Goal: Transaction & Acquisition: Purchase product/service

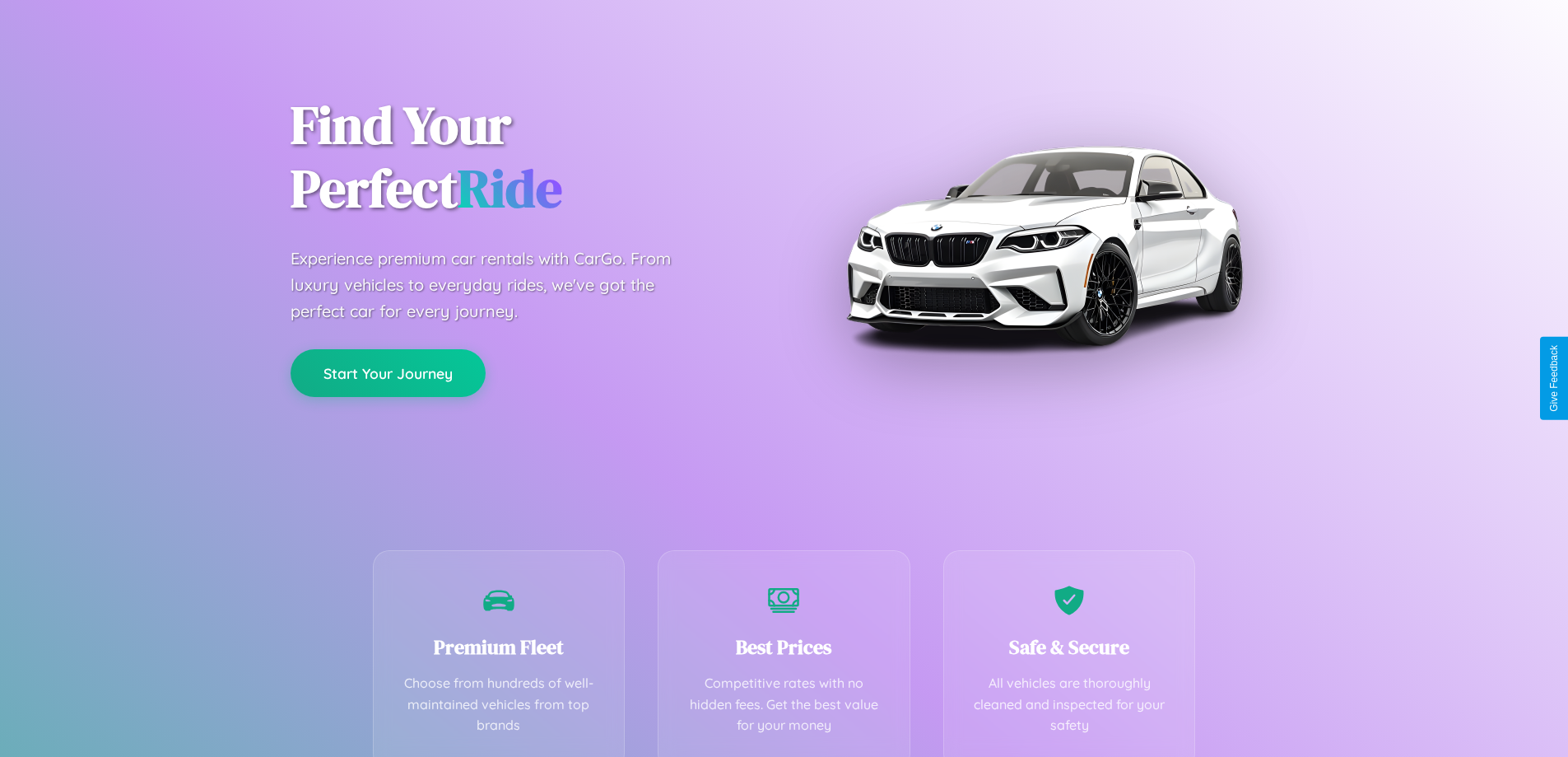
scroll to position [324, 0]
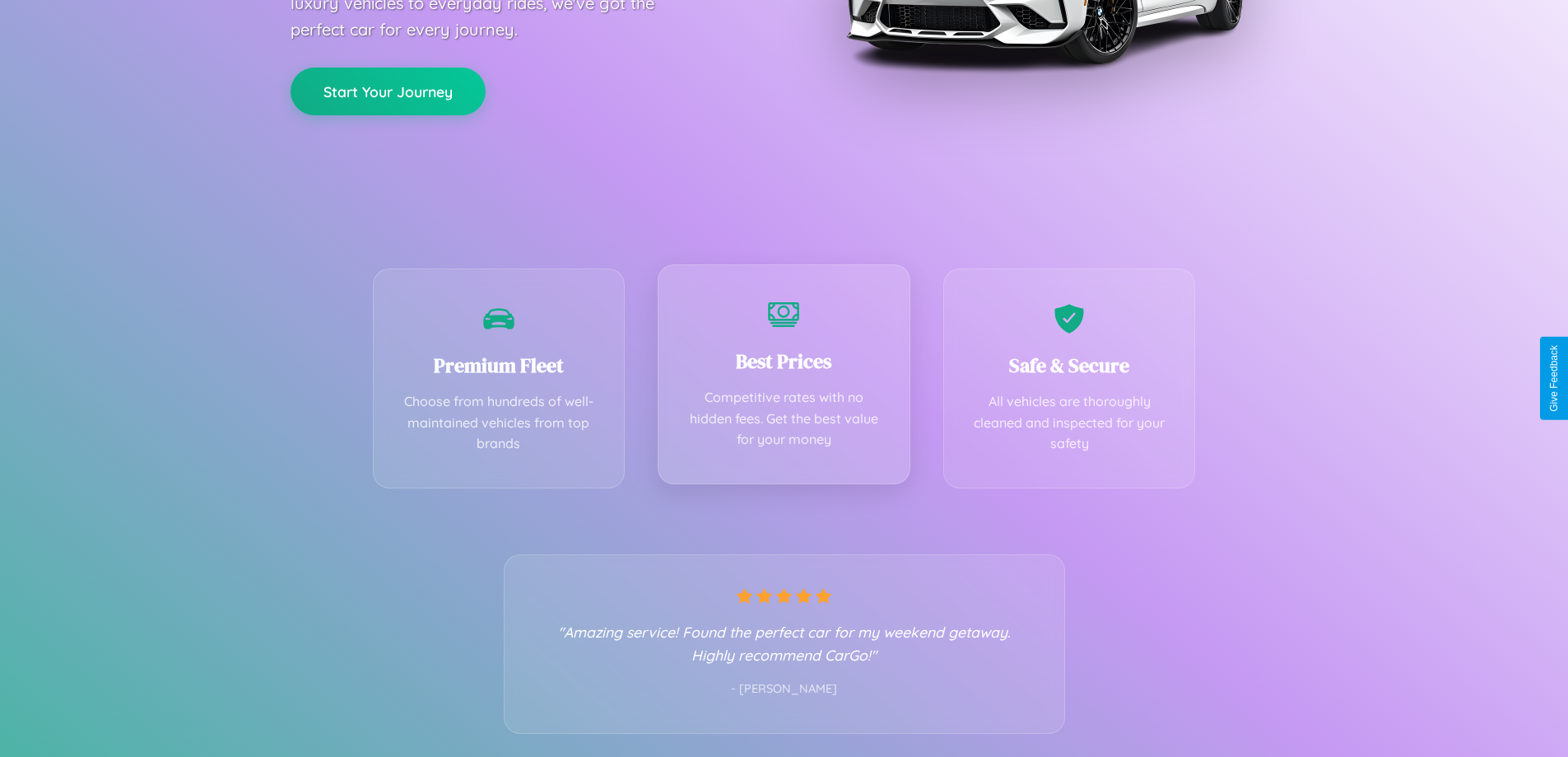
click at [784, 378] on div "Best Prices Competitive rates with no hidden fees. Get the best value for your …" at bounding box center [784, 375] width 253 height 220
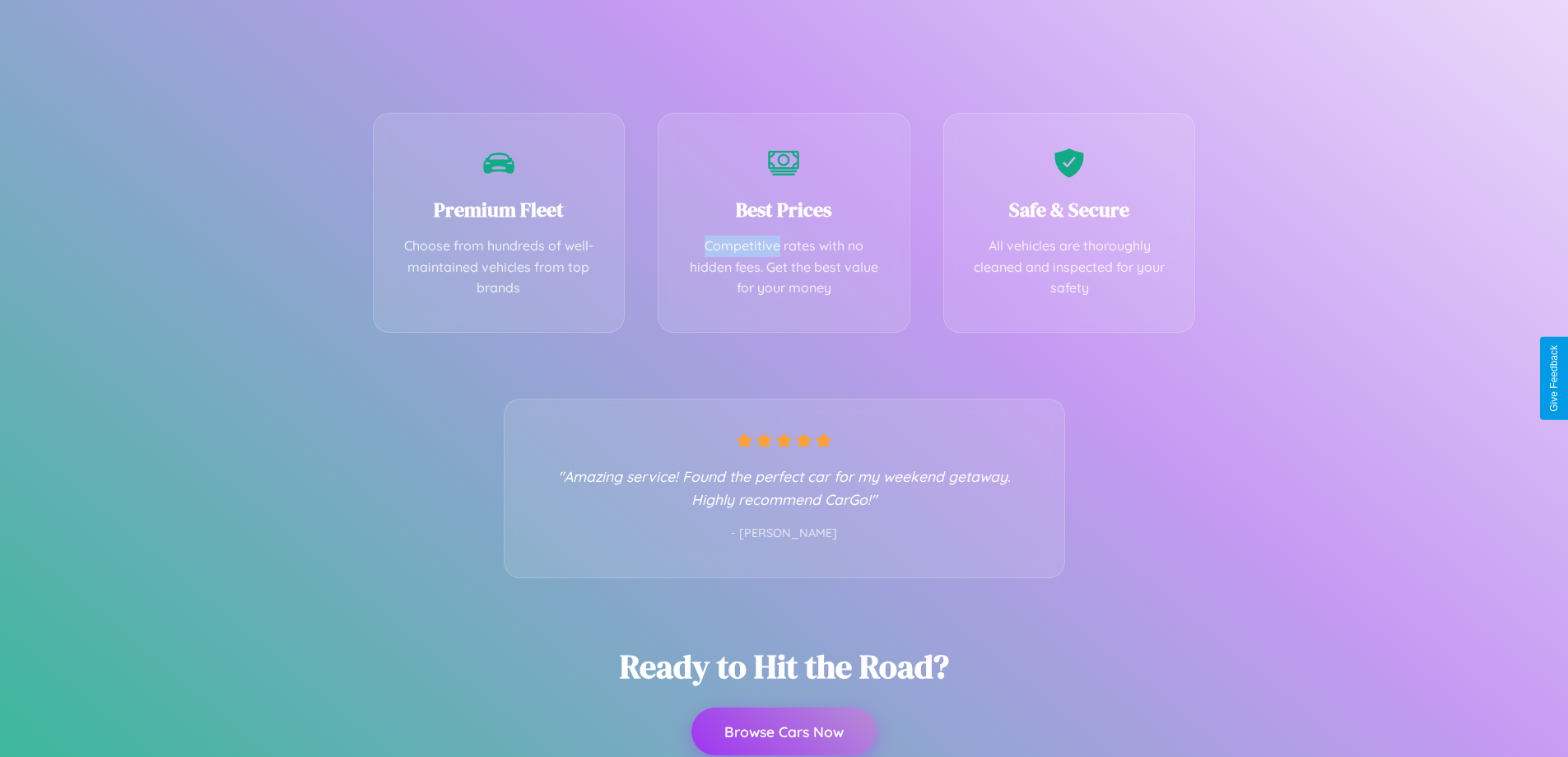
click at [784, 733] on button "Browse Cars Now" at bounding box center [784, 730] width 185 height 47
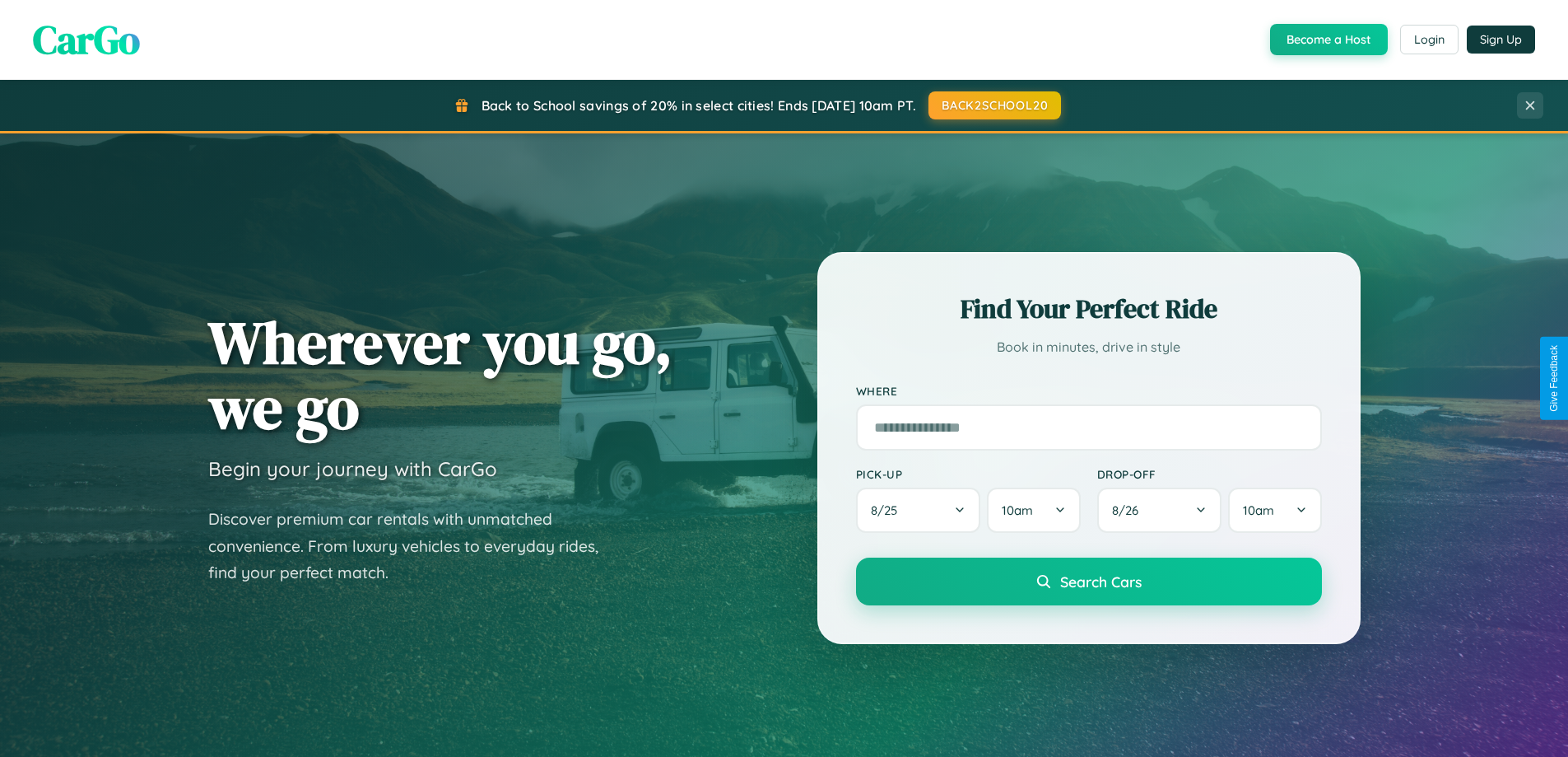
scroll to position [3168, 0]
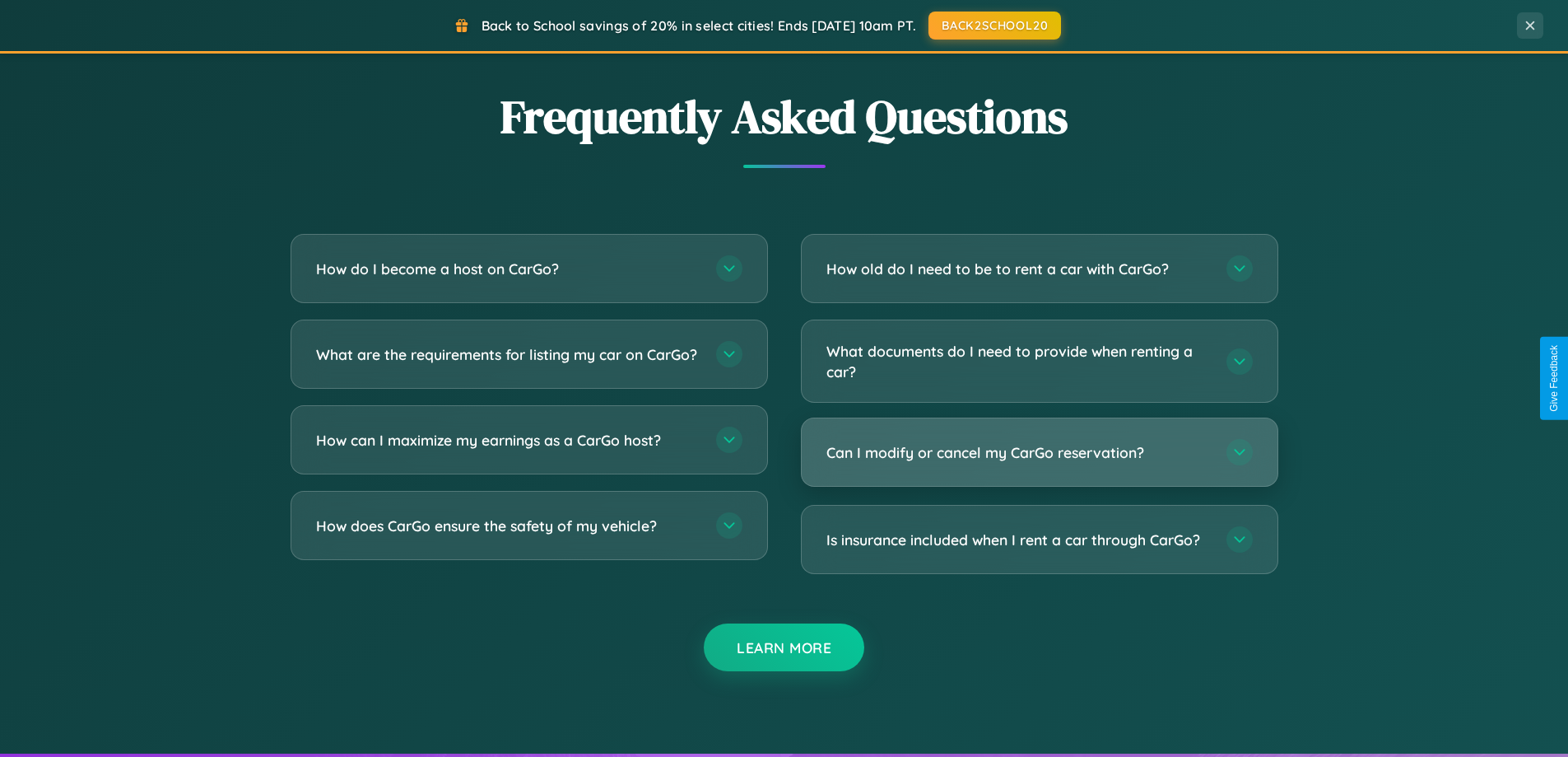
click at [1039, 452] on h3 "Can I modify or cancel my CarGo reservation?" at bounding box center [1018, 452] width 383 height 20
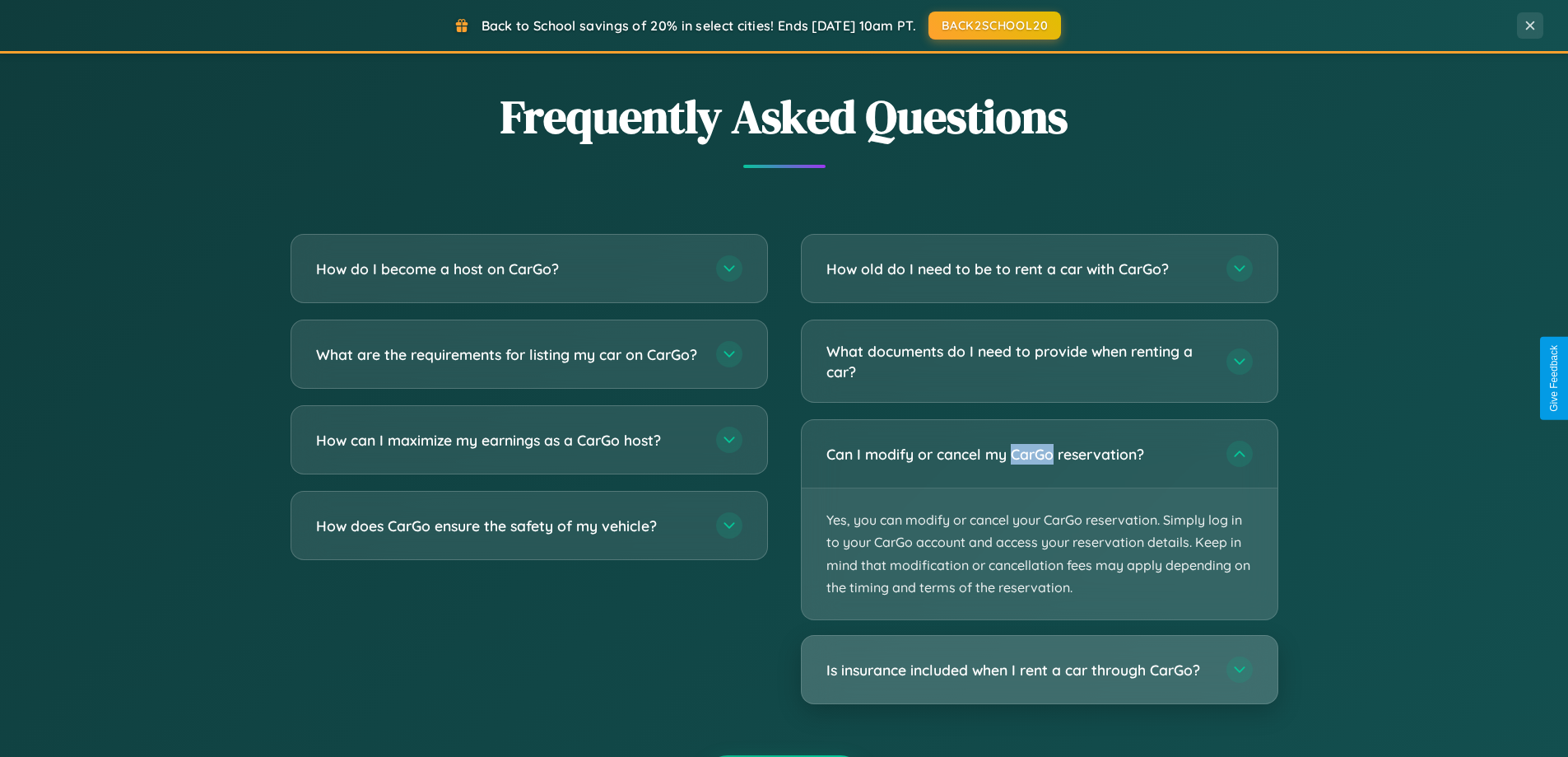
click at [1039, 671] on h3 "Is insurance included when I rent a car through CarGo?" at bounding box center [1018, 669] width 383 height 20
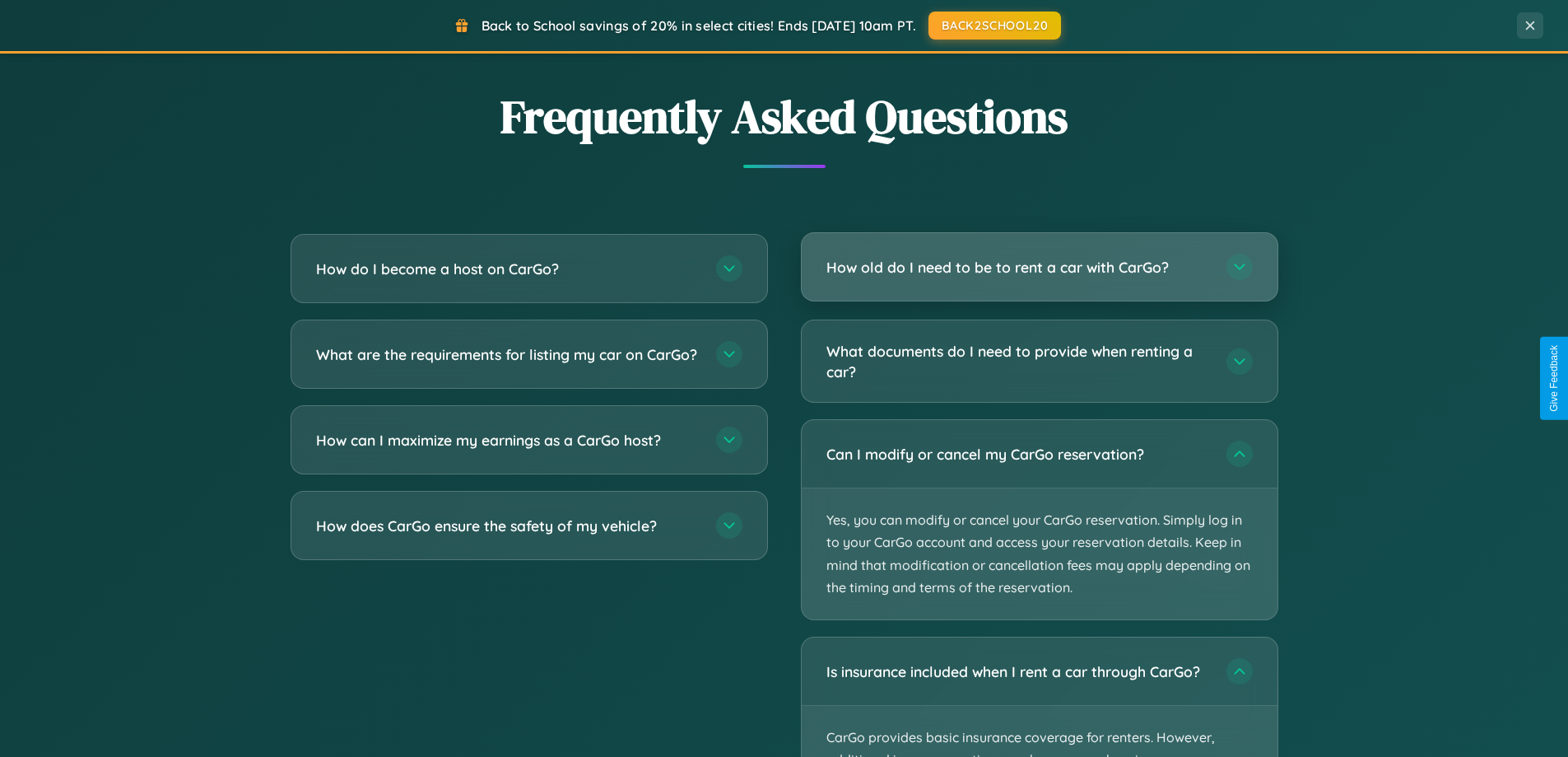
click at [1039, 267] on h3 "How old do I need to be to rent a car with CarGo?" at bounding box center [1018, 266] width 383 height 20
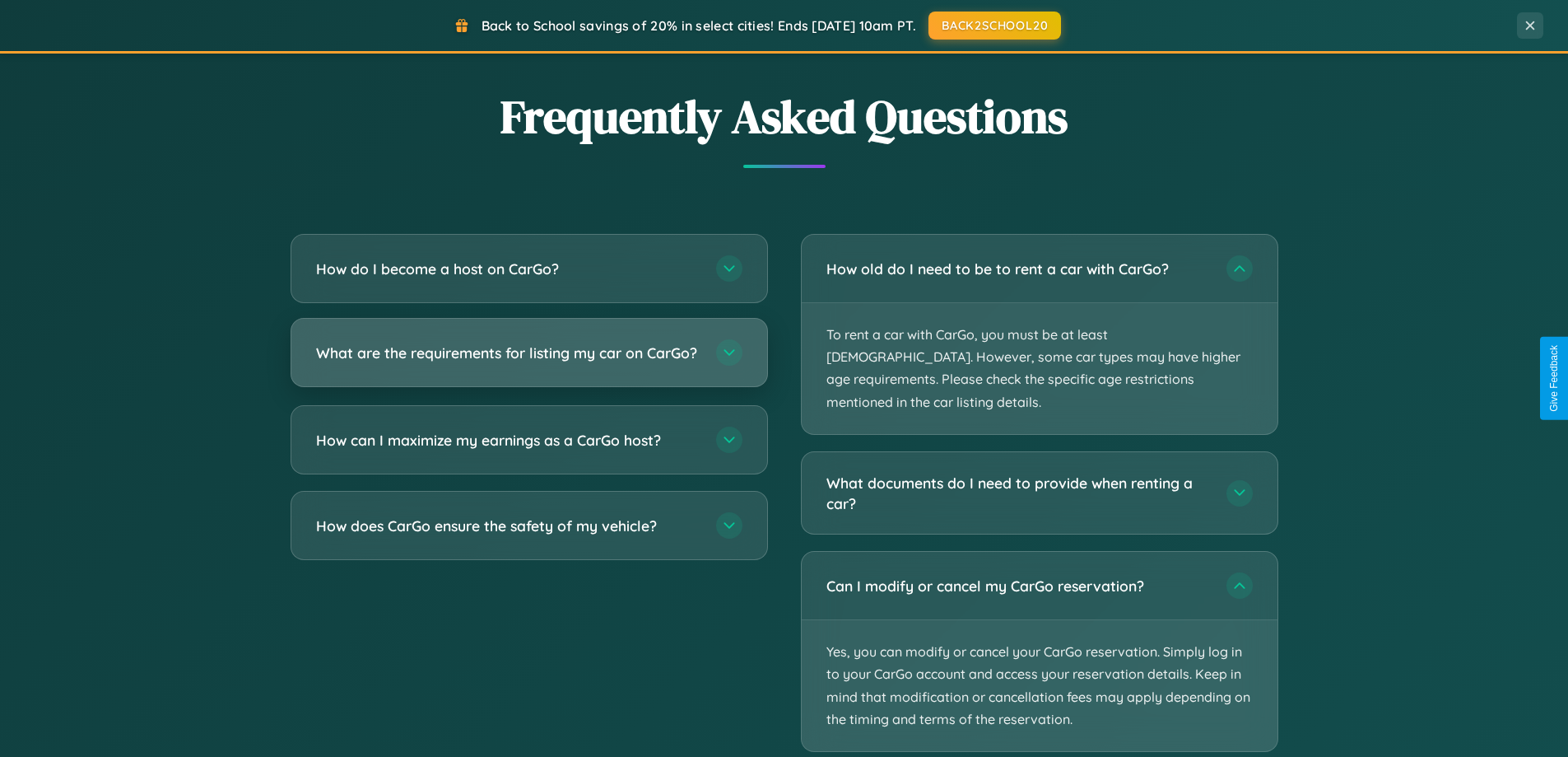
click at [528, 360] on h3 "What are the requirements for listing my car on CarGo?" at bounding box center [507, 352] width 383 height 20
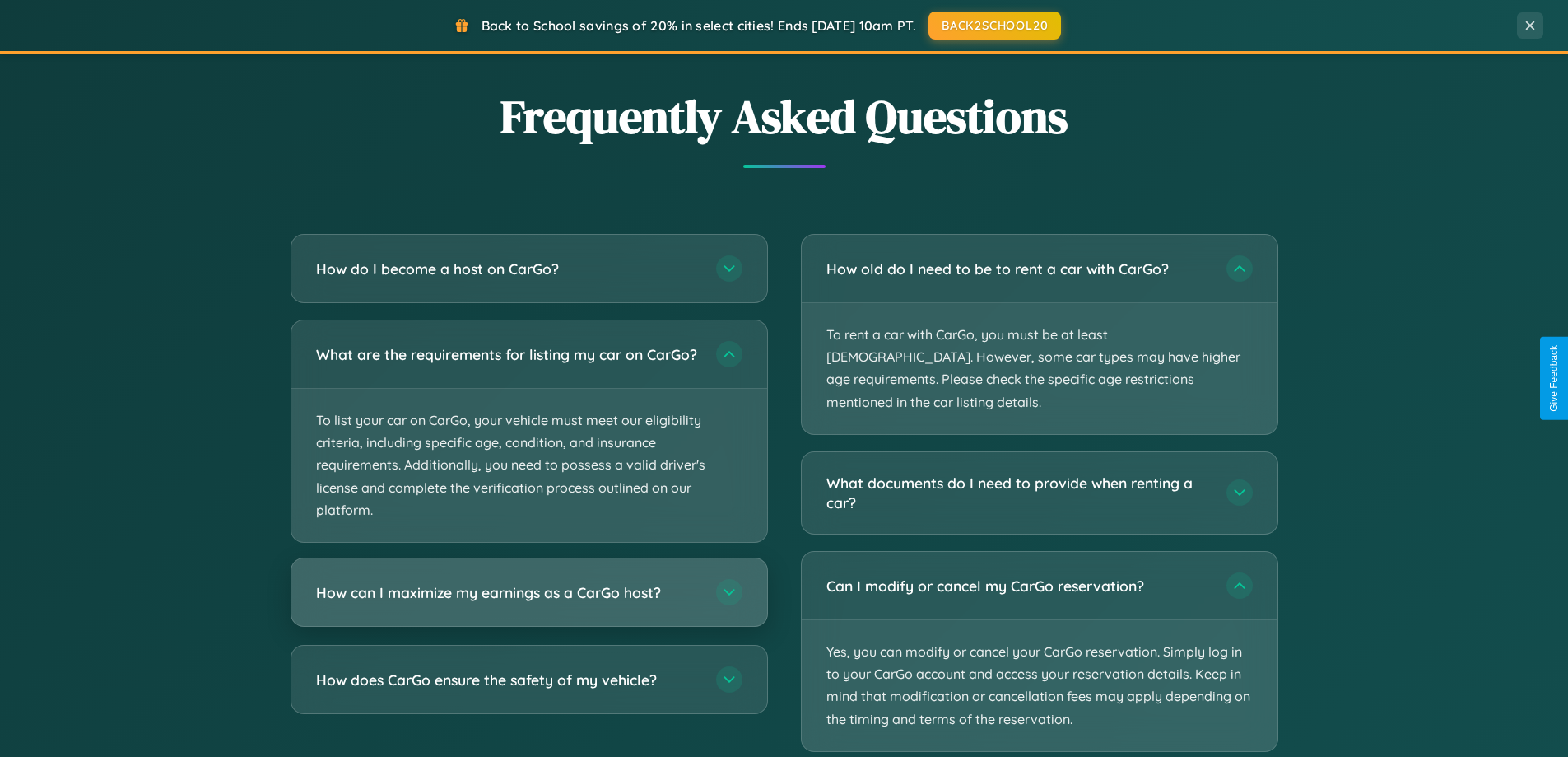
click at [528, 603] on h3 "How can I maximize my earnings as a CarGo host?" at bounding box center [507, 592] width 383 height 20
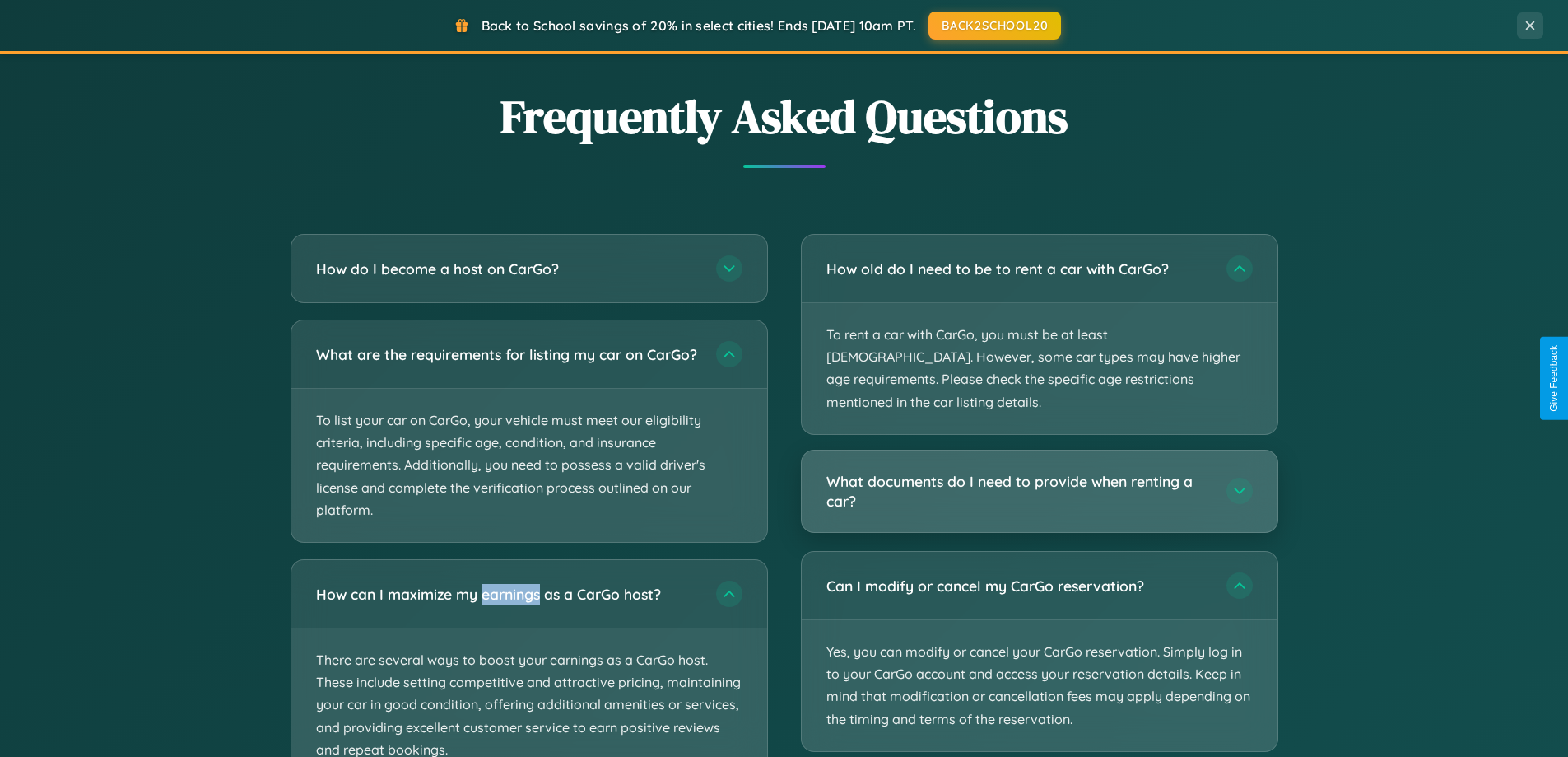
click at [1039, 471] on h3 "What documents do I need to provide when renting a car?" at bounding box center [1018, 491] width 383 height 41
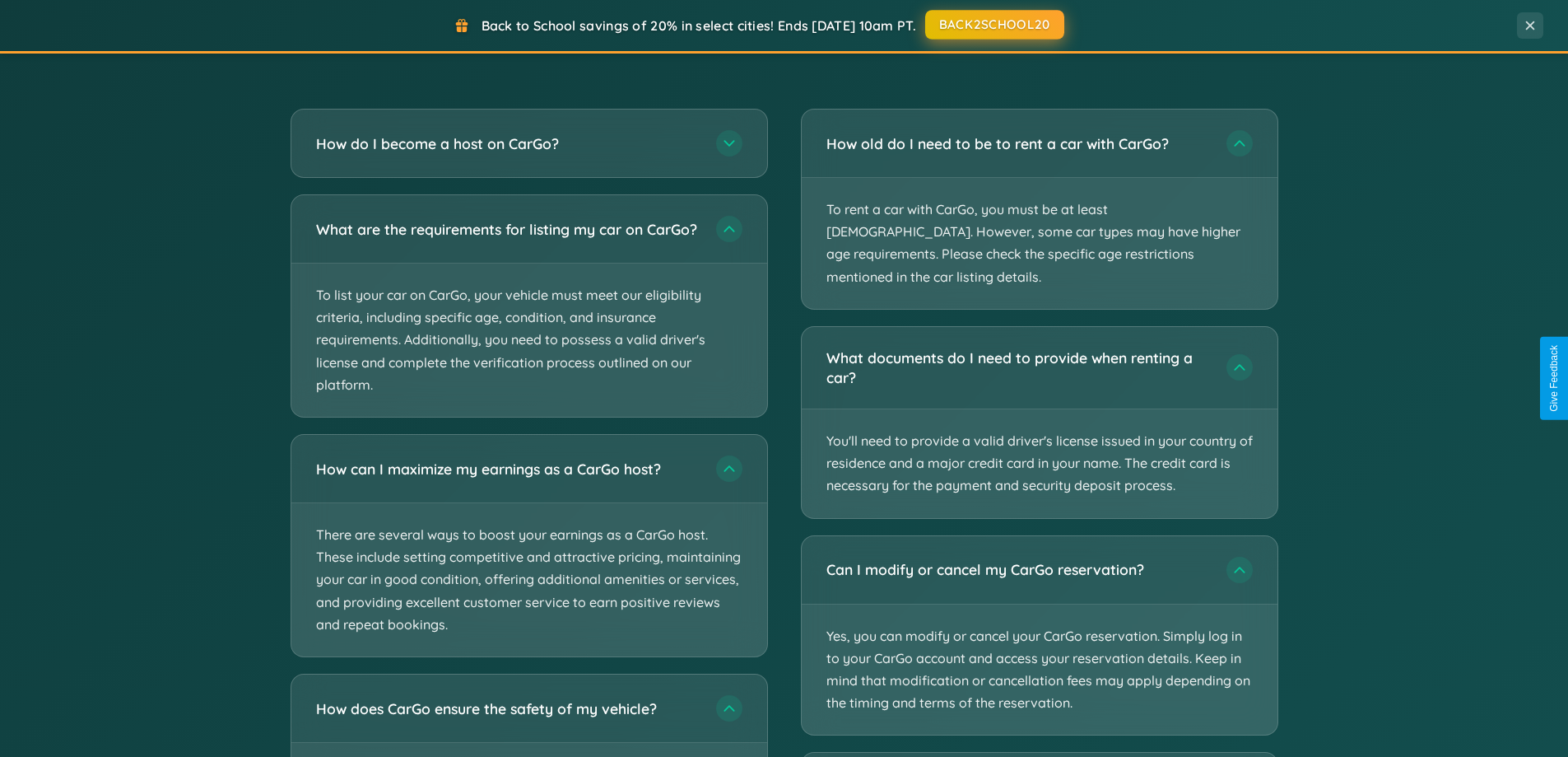
click at [994, 25] on button "BACK2SCHOOL20" at bounding box center [994, 24] width 139 height 30
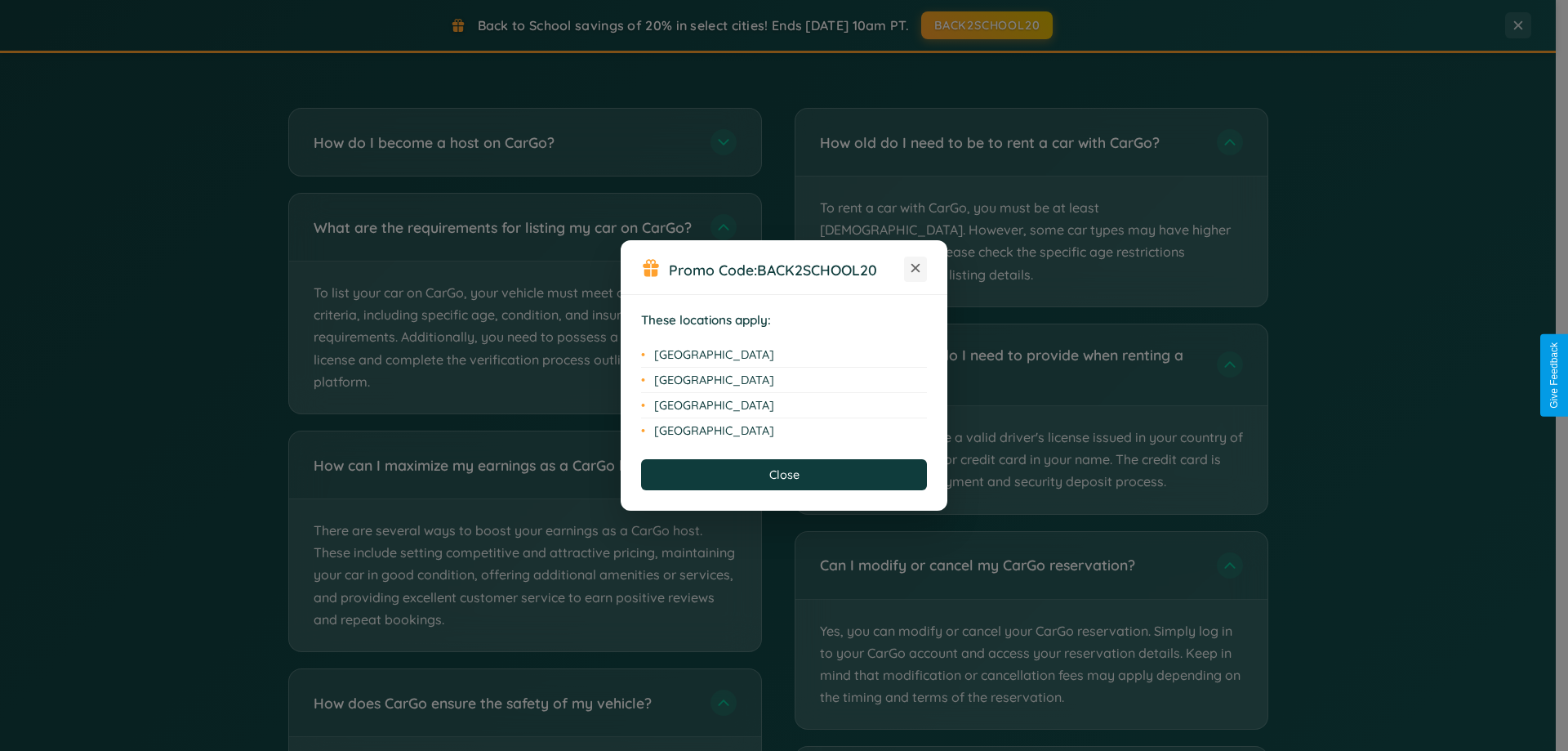
click at [916, 269] on icon at bounding box center [916, 267] width 9 height 9
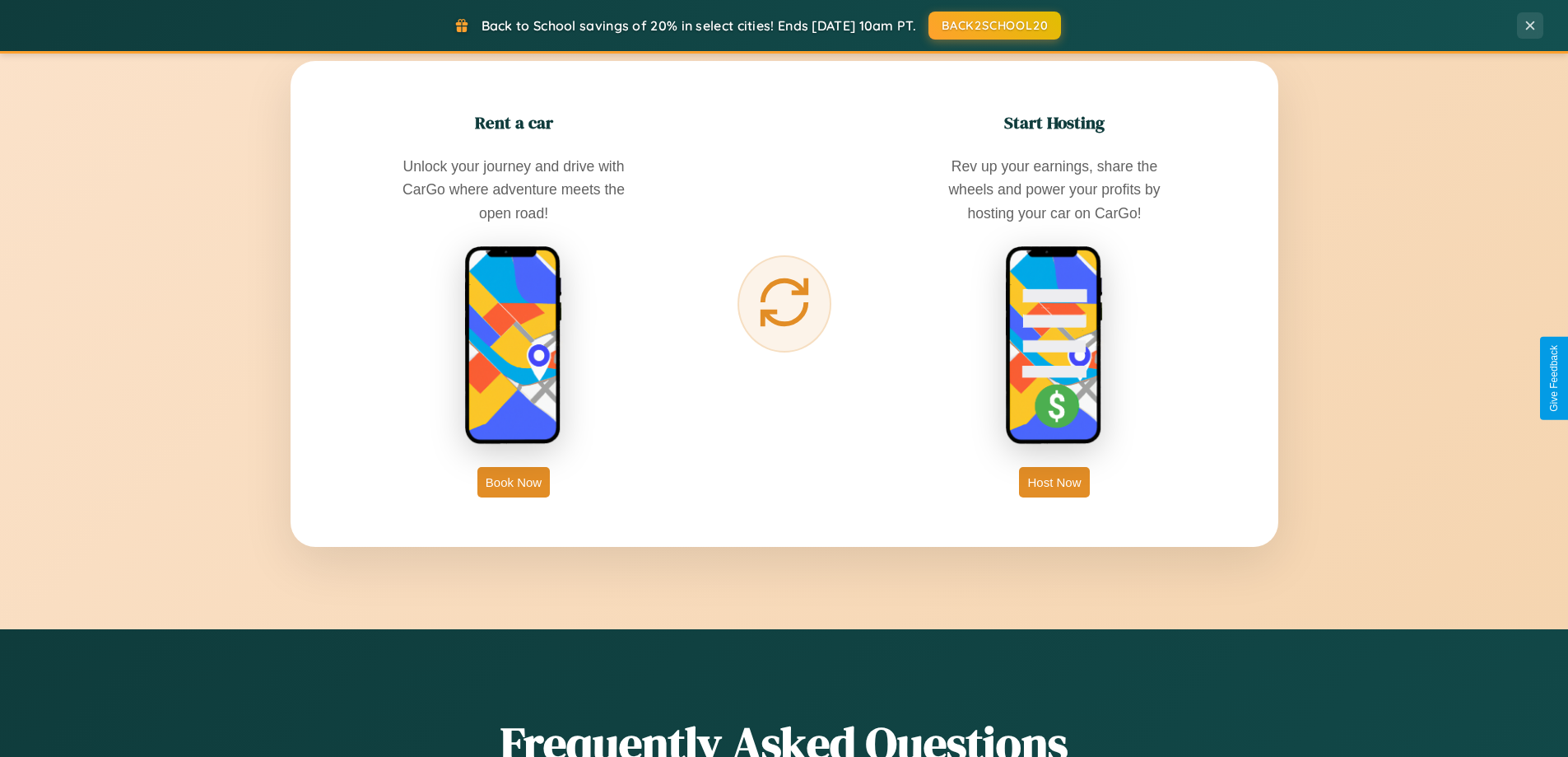
scroll to position [48, 0]
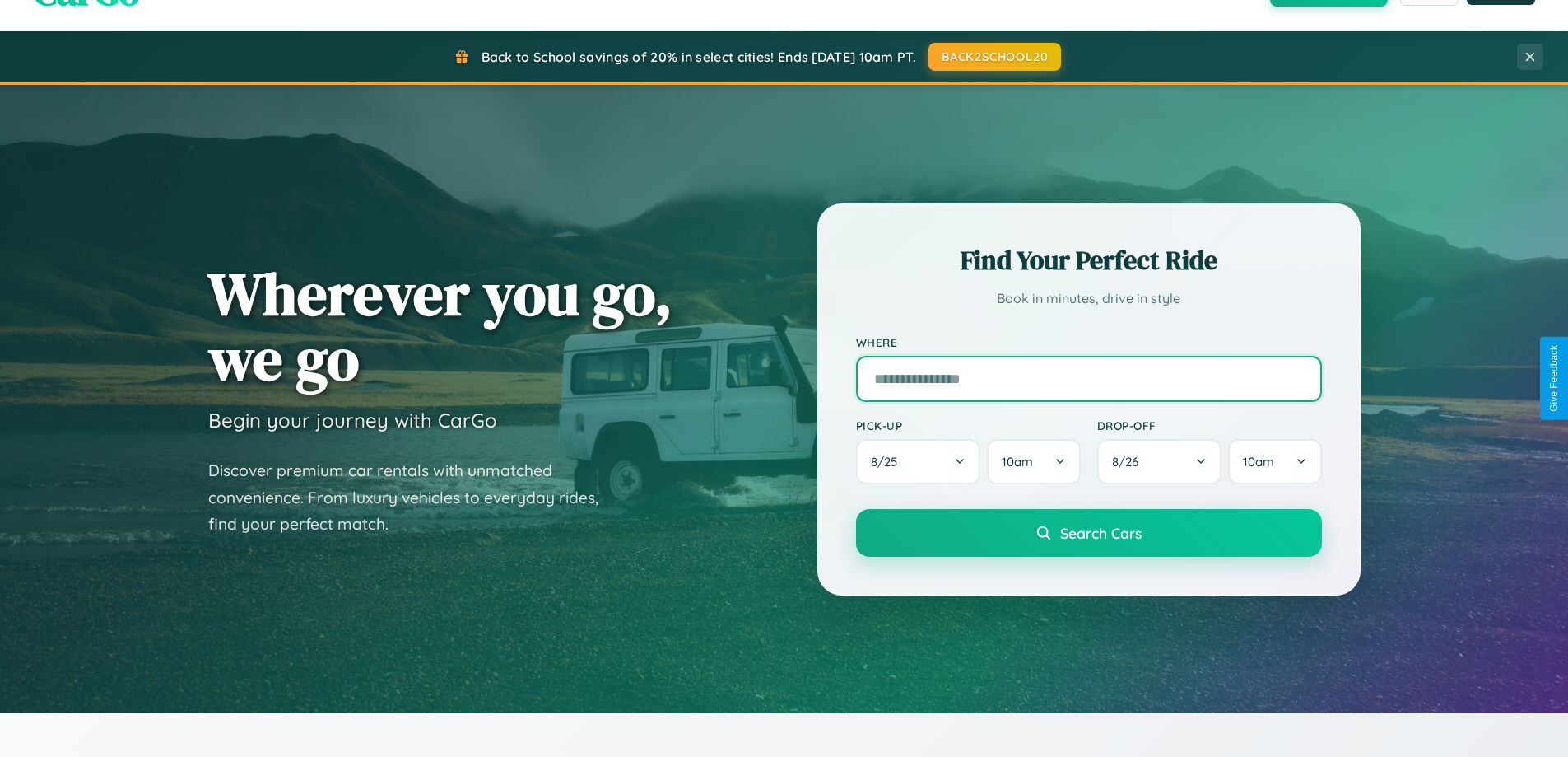
click at [1088, 378] on input "text" at bounding box center [1089, 378] width 466 height 46
type input "****"
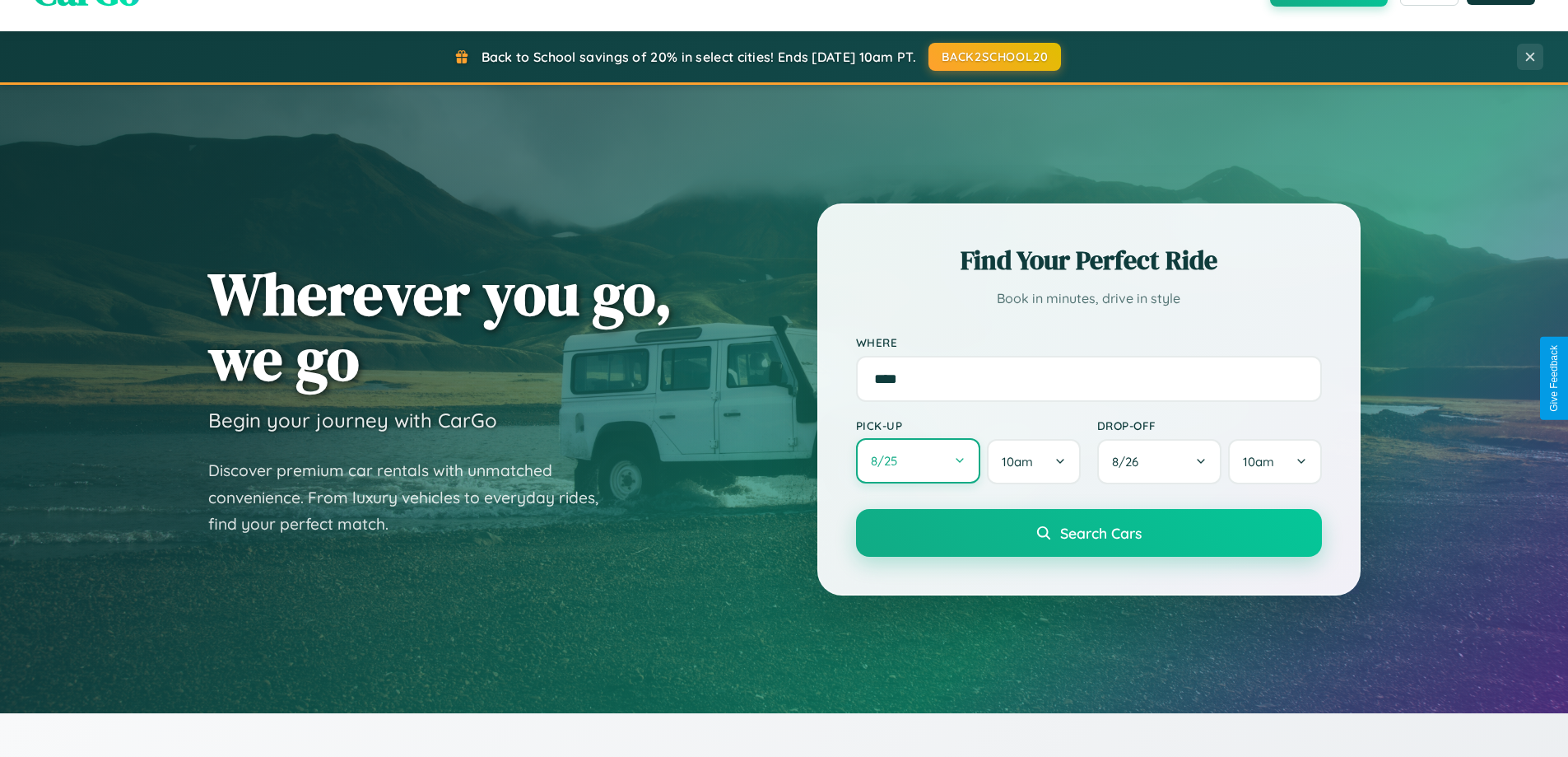
click at [918, 462] on button "8 / 25" at bounding box center [919, 461] width 126 height 45
select select "*"
select select "****"
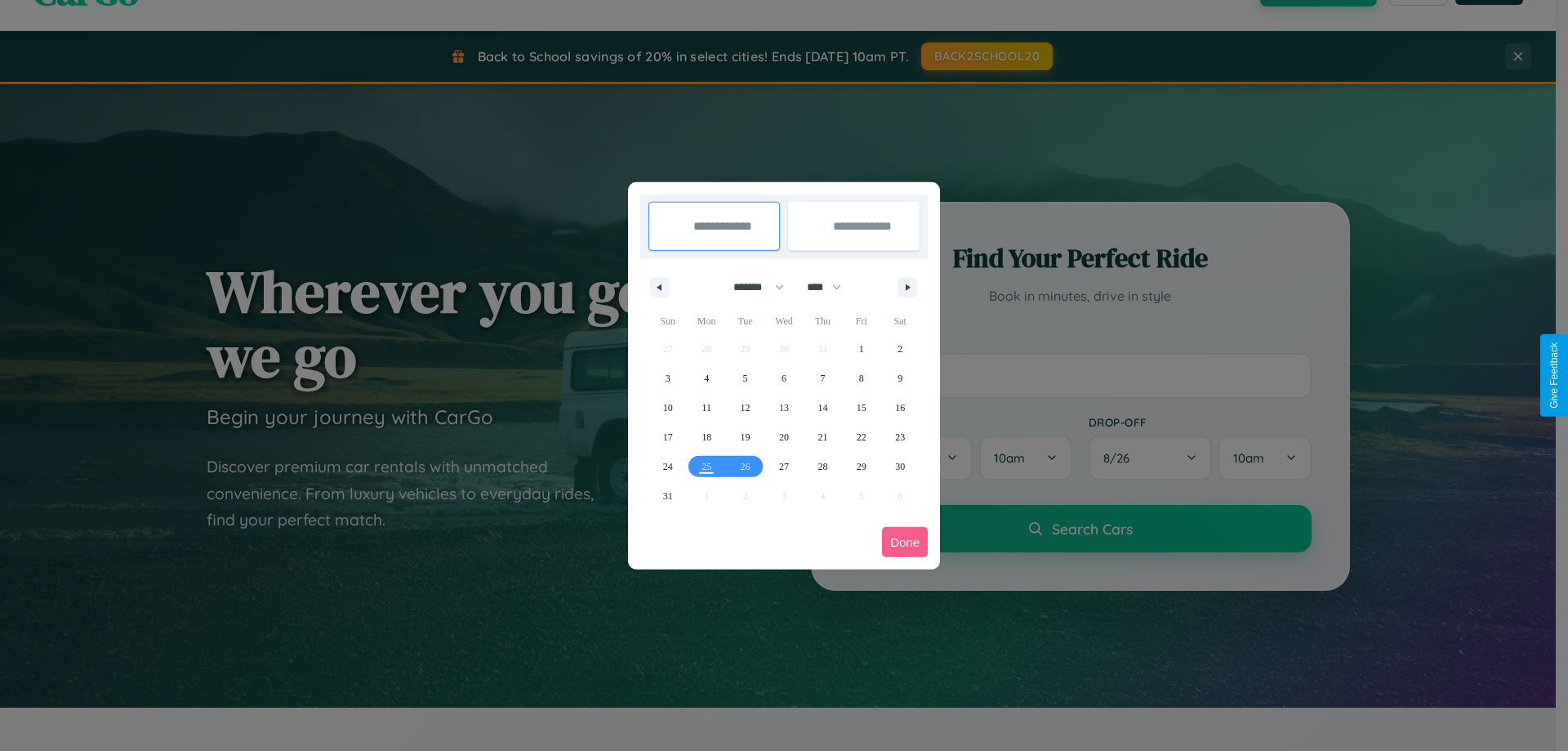
drag, startPoint x: 752, startPoint y: 286, endPoint x: 784, endPoint y: 328, distance: 52.8
click at [752, 286] on select "******* ******** ***** ***** *** **** **** ****** ********* ******* ******** **…" at bounding box center [756, 287] width 69 height 27
select select "*"
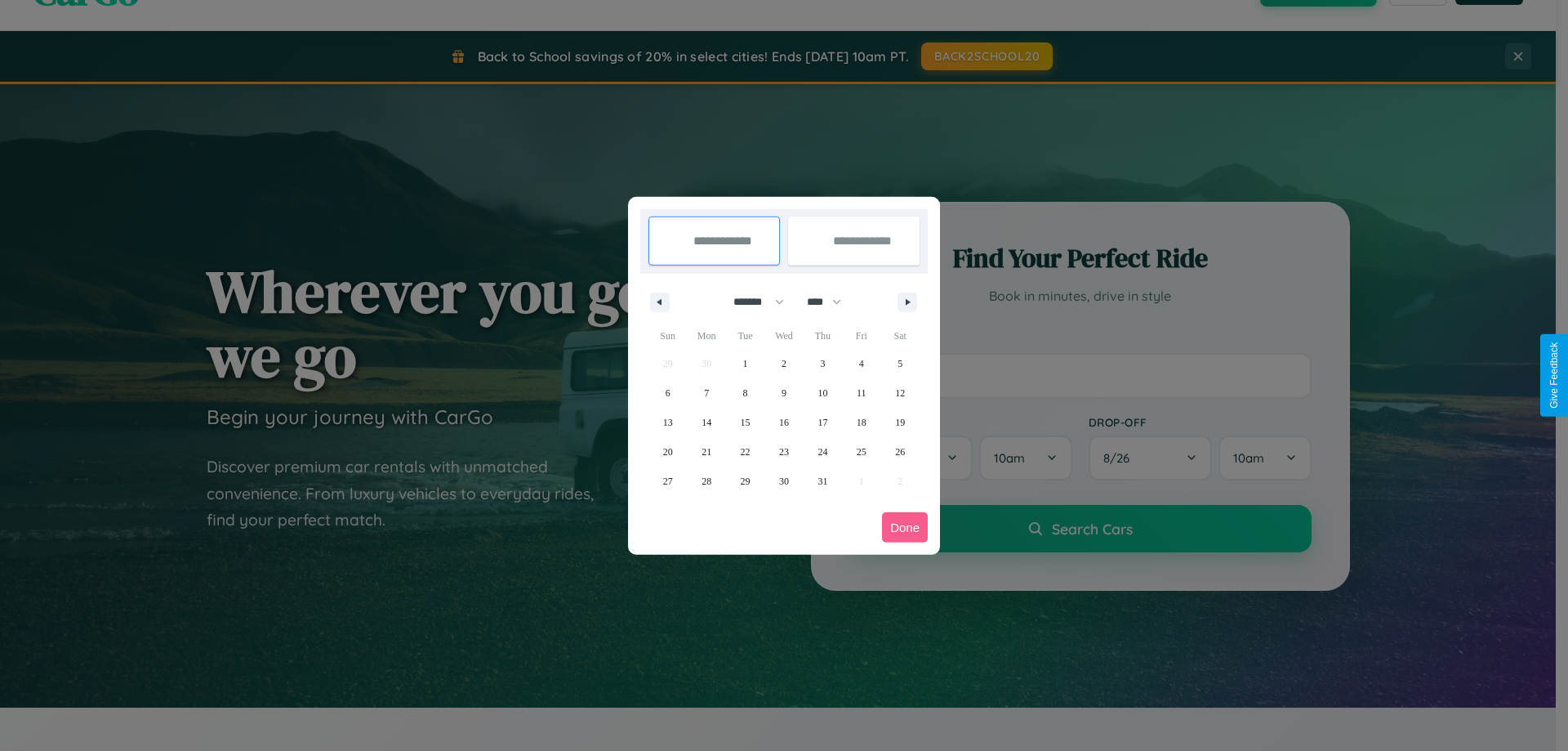
drag, startPoint x: 831, startPoint y: 302, endPoint x: 784, endPoint y: 328, distance: 53.7
click at [831, 302] on select "**** **** **** **** **** **** **** **** **** **** **** **** **** **** **** ****…" at bounding box center [823, 302] width 49 height 27
select select "****"
click at [668, 421] on span "12" at bounding box center [668, 422] width 10 height 30
type input "**********"
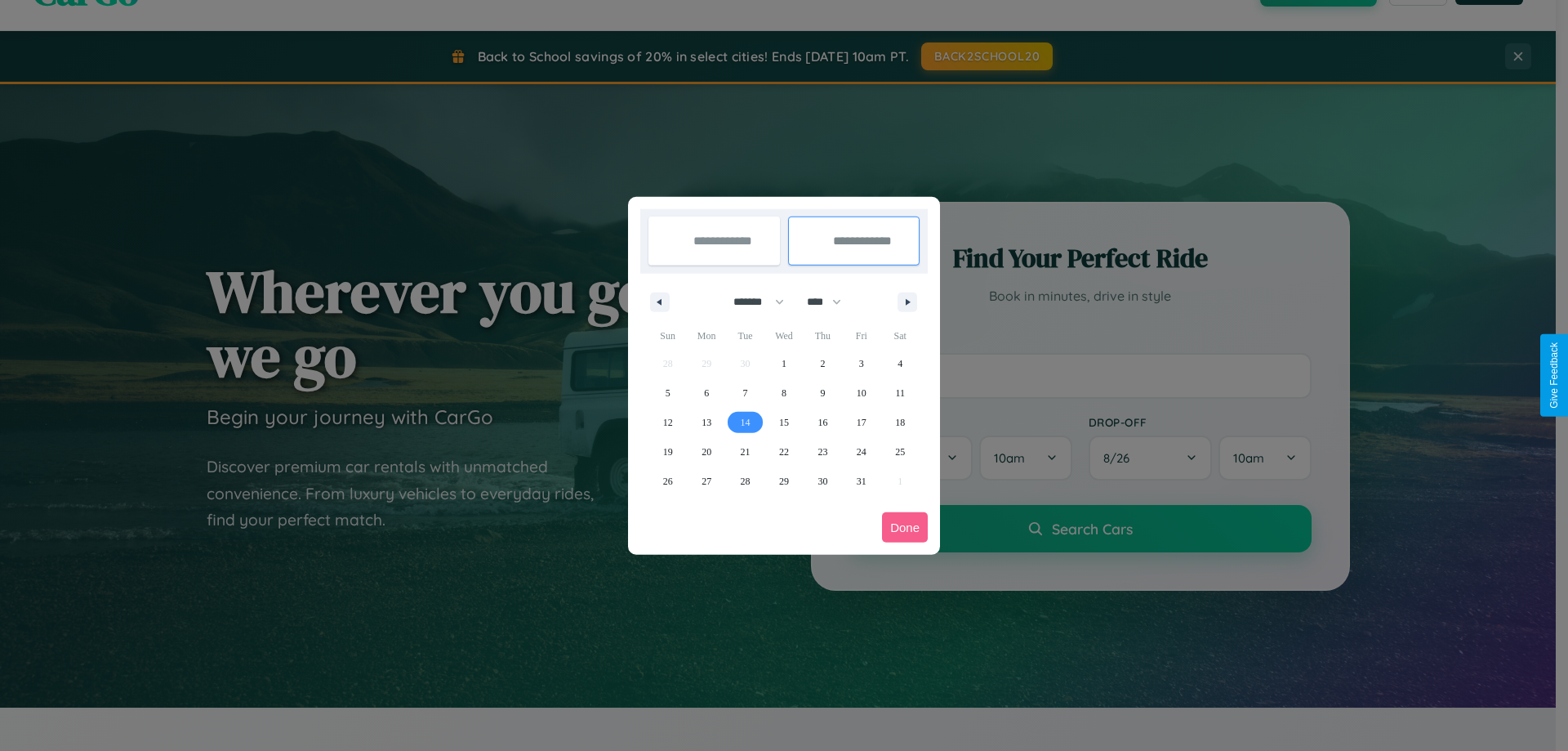
click at [745, 421] on span "14" at bounding box center [745, 422] width 10 height 30
type input "**********"
click at [905, 527] on button "Done" at bounding box center [905, 528] width 46 height 31
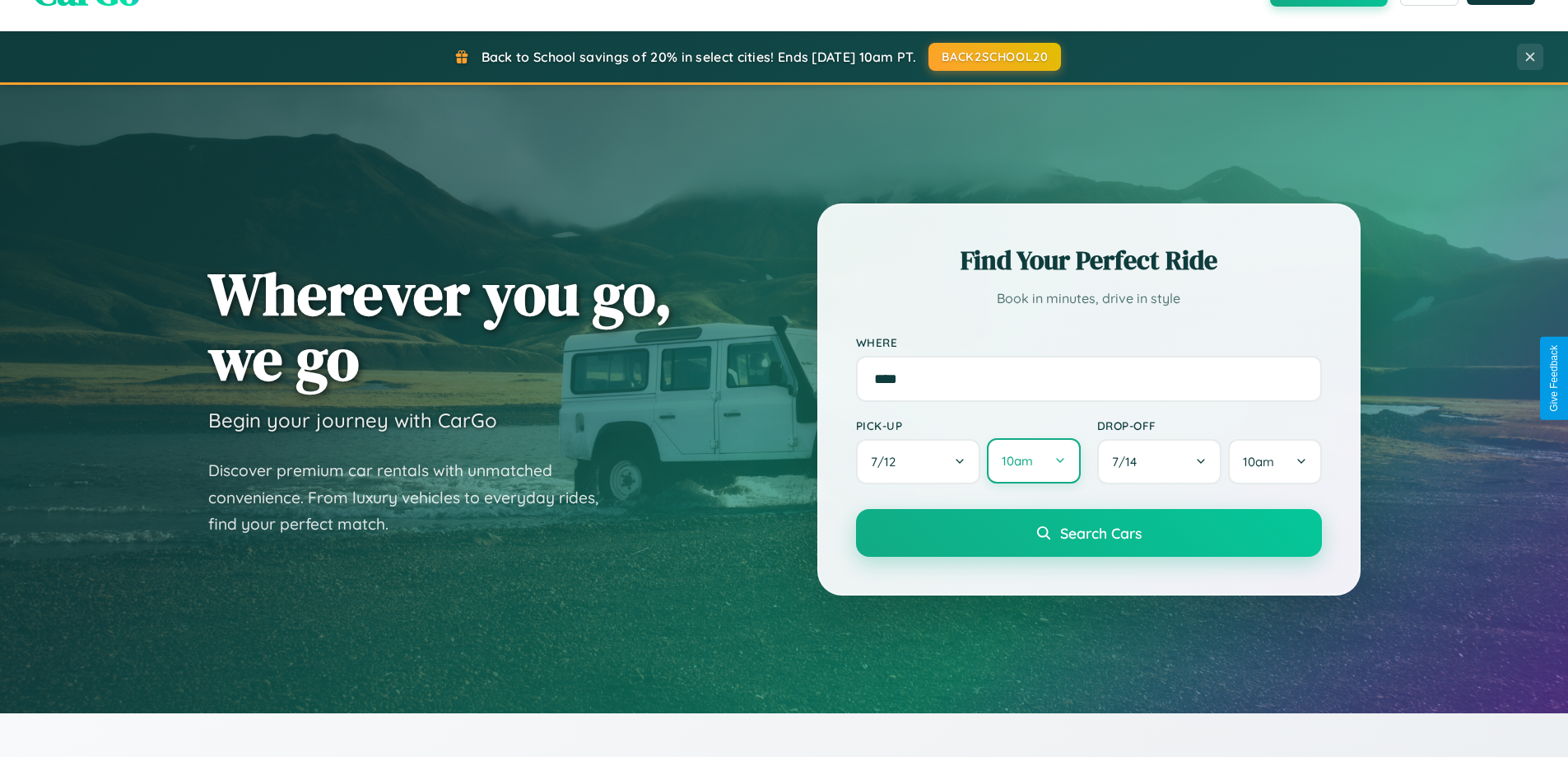
click at [1033, 462] on button "10am" at bounding box center [1033, 461] width 93 height 45
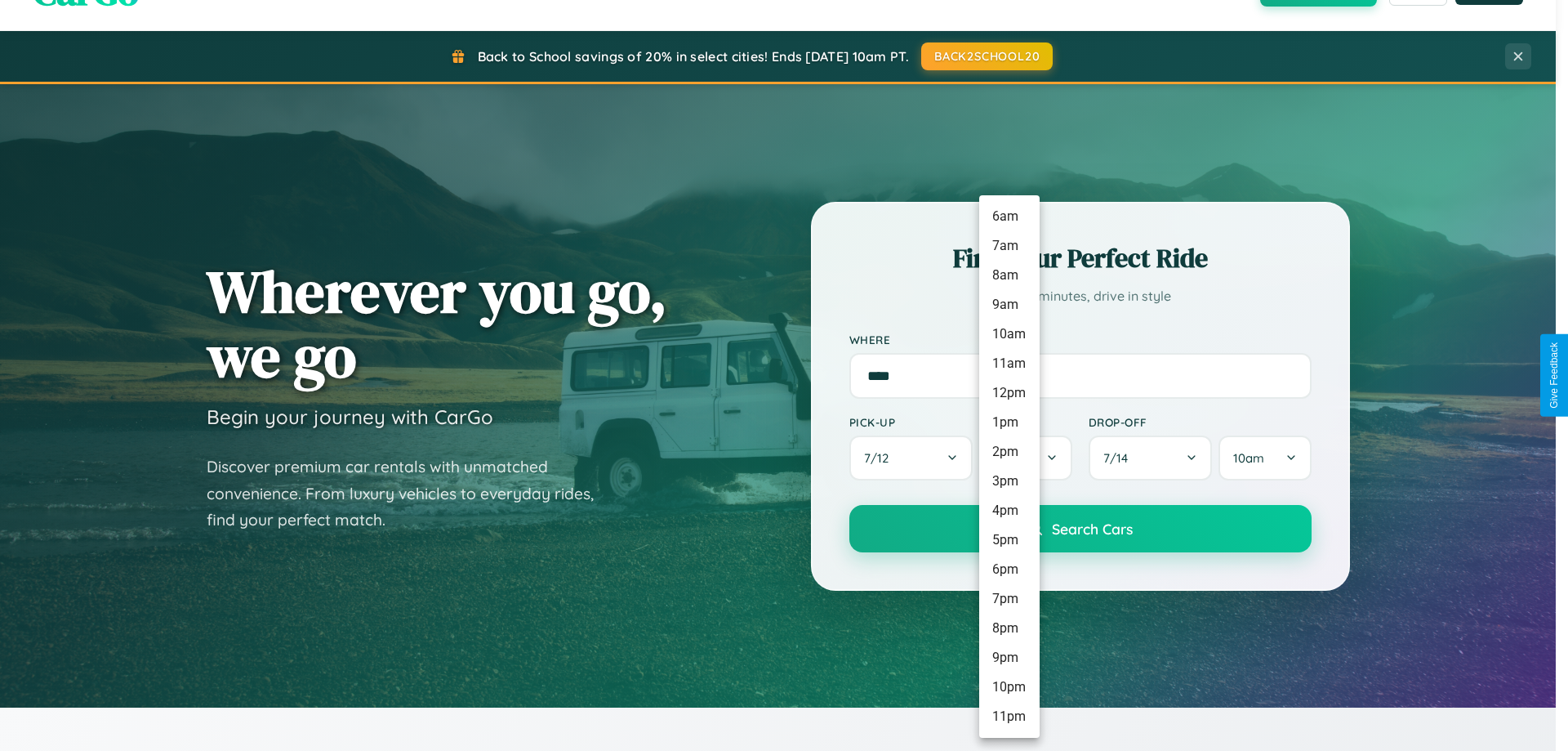
click at [1009, 275] on li "8am" at bounding box center [1009, 275] width 60 height 30
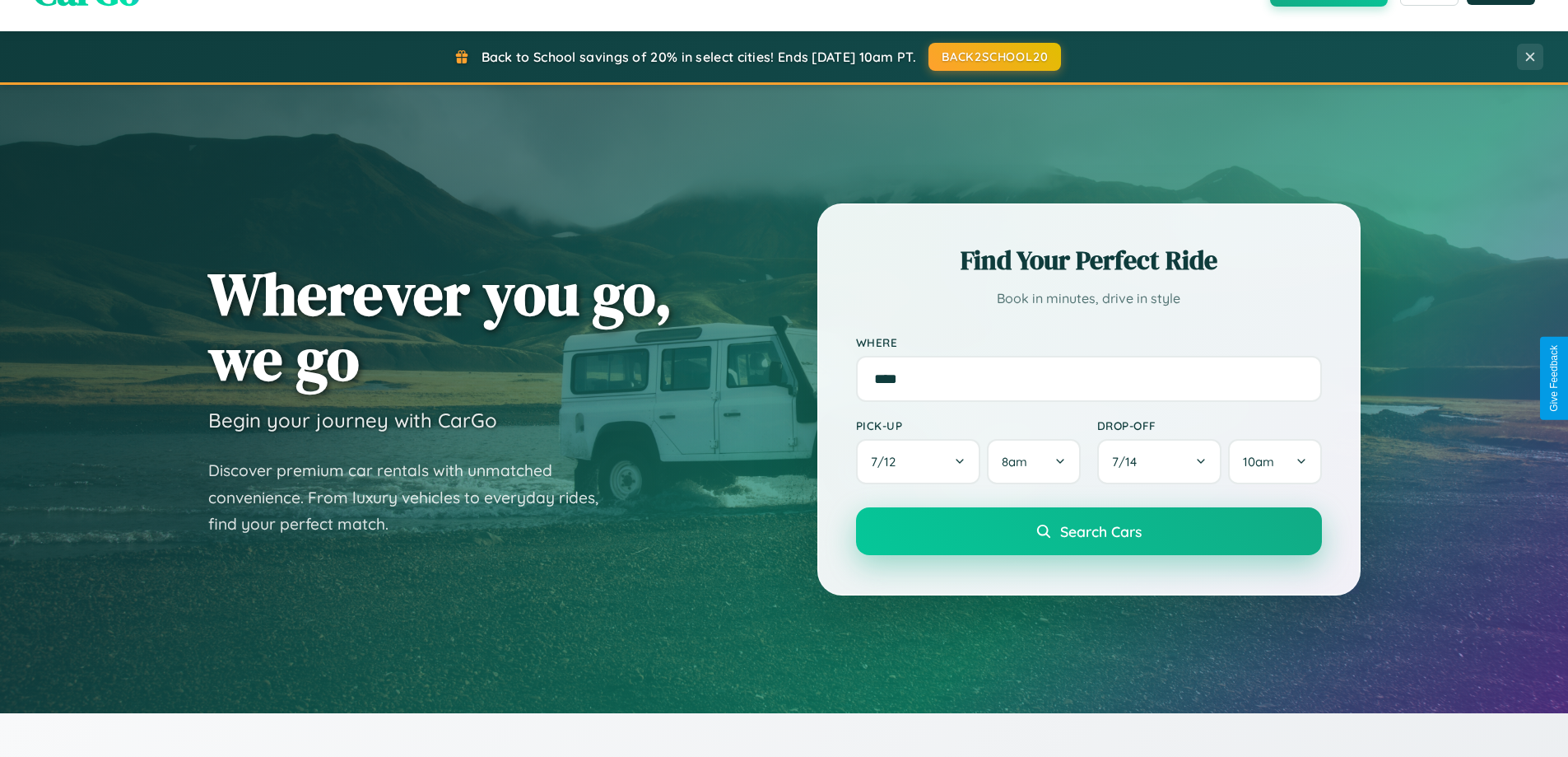
click at [1088, 533] on span "Search Cars" at bounding box center [1101, 531] width 81 height 18
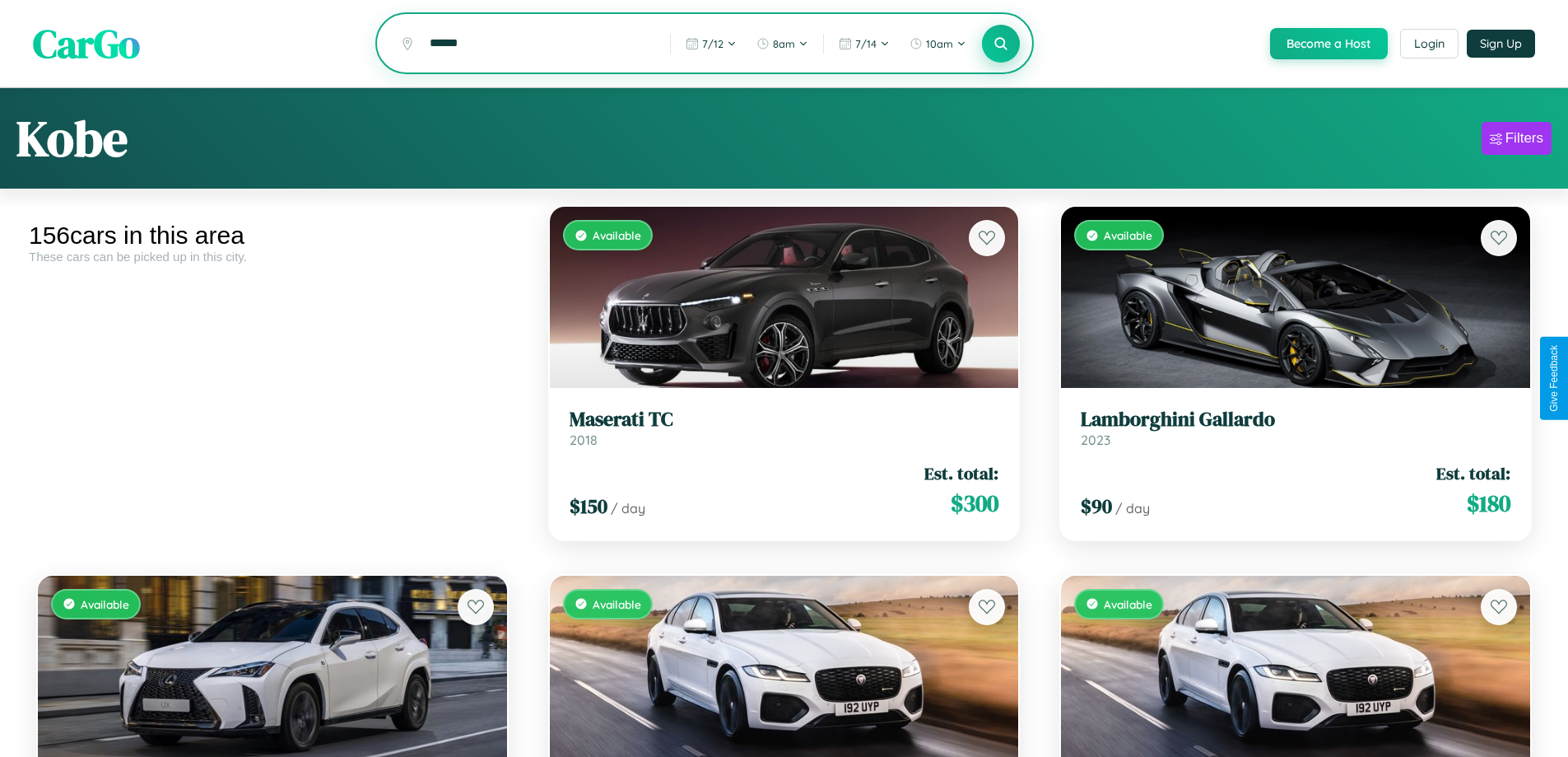
click at [1000, 44] on icon at bounding box center [1001, 43] width 15 height 15
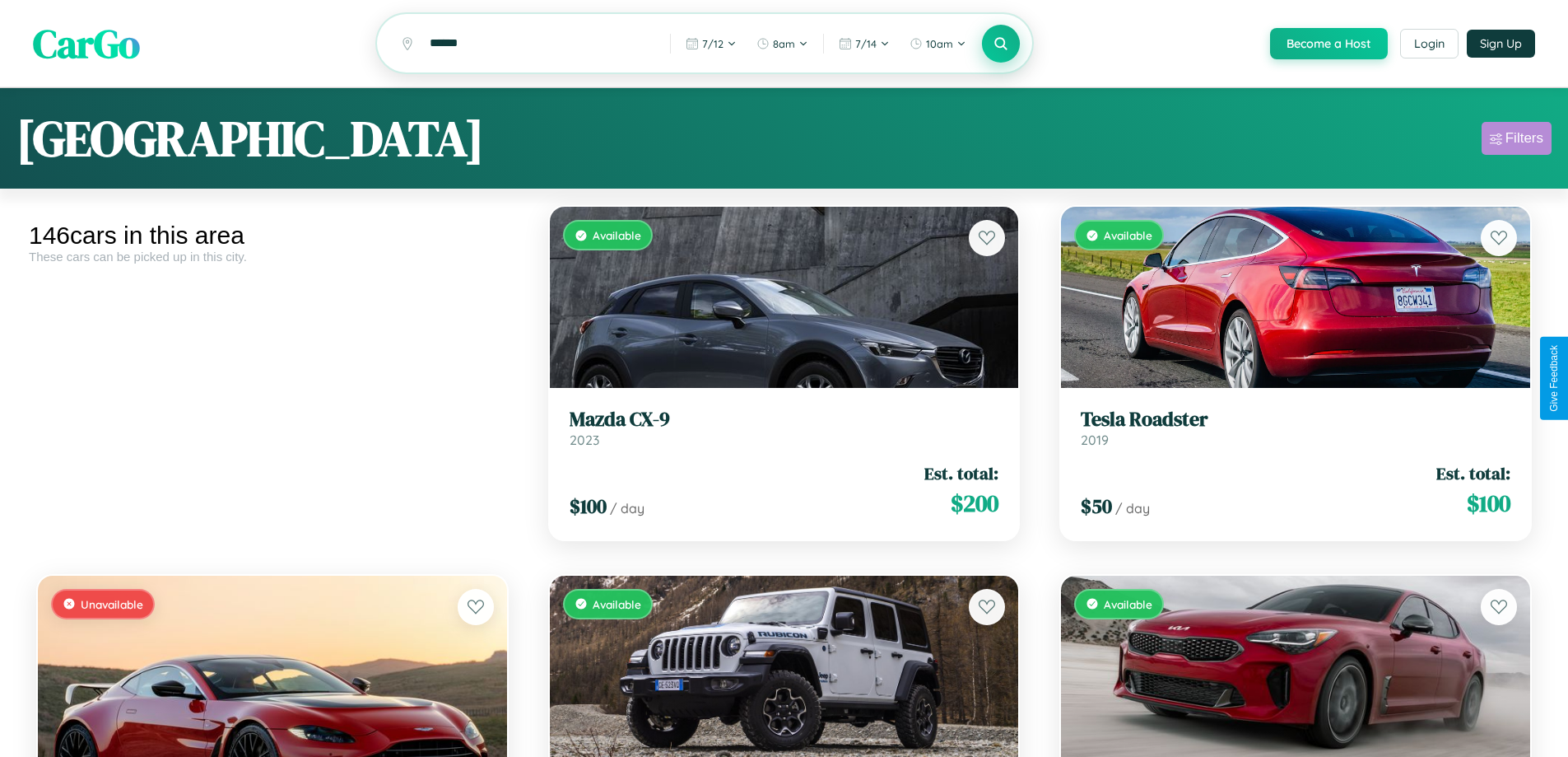
click at [1517, 141] on div "Filters" at bounding box center [1525, 138] width 38 height 16
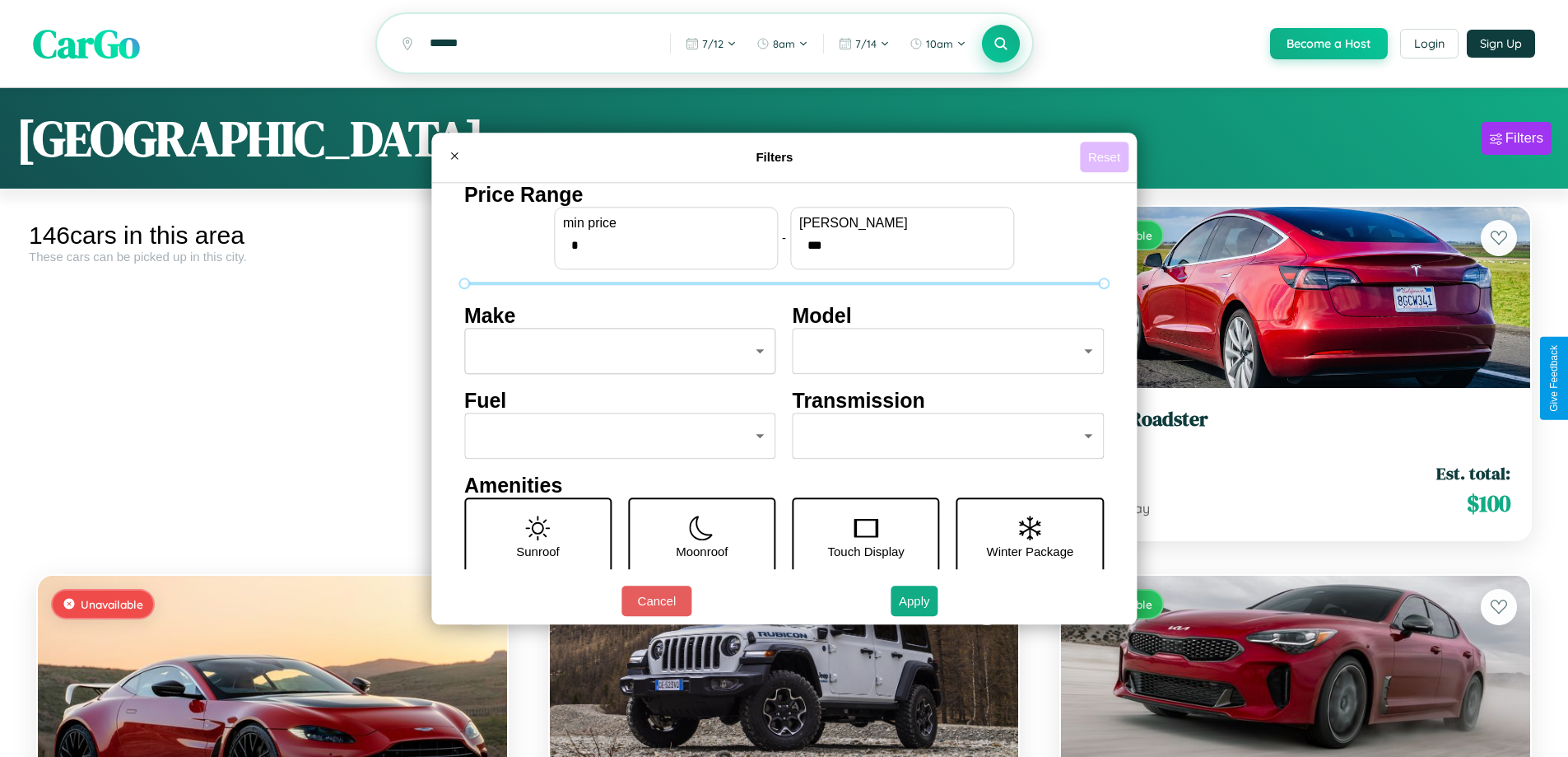
click at [1106, 156] on button "Reset" at bounding box center [1105, 157] width 48 height 31
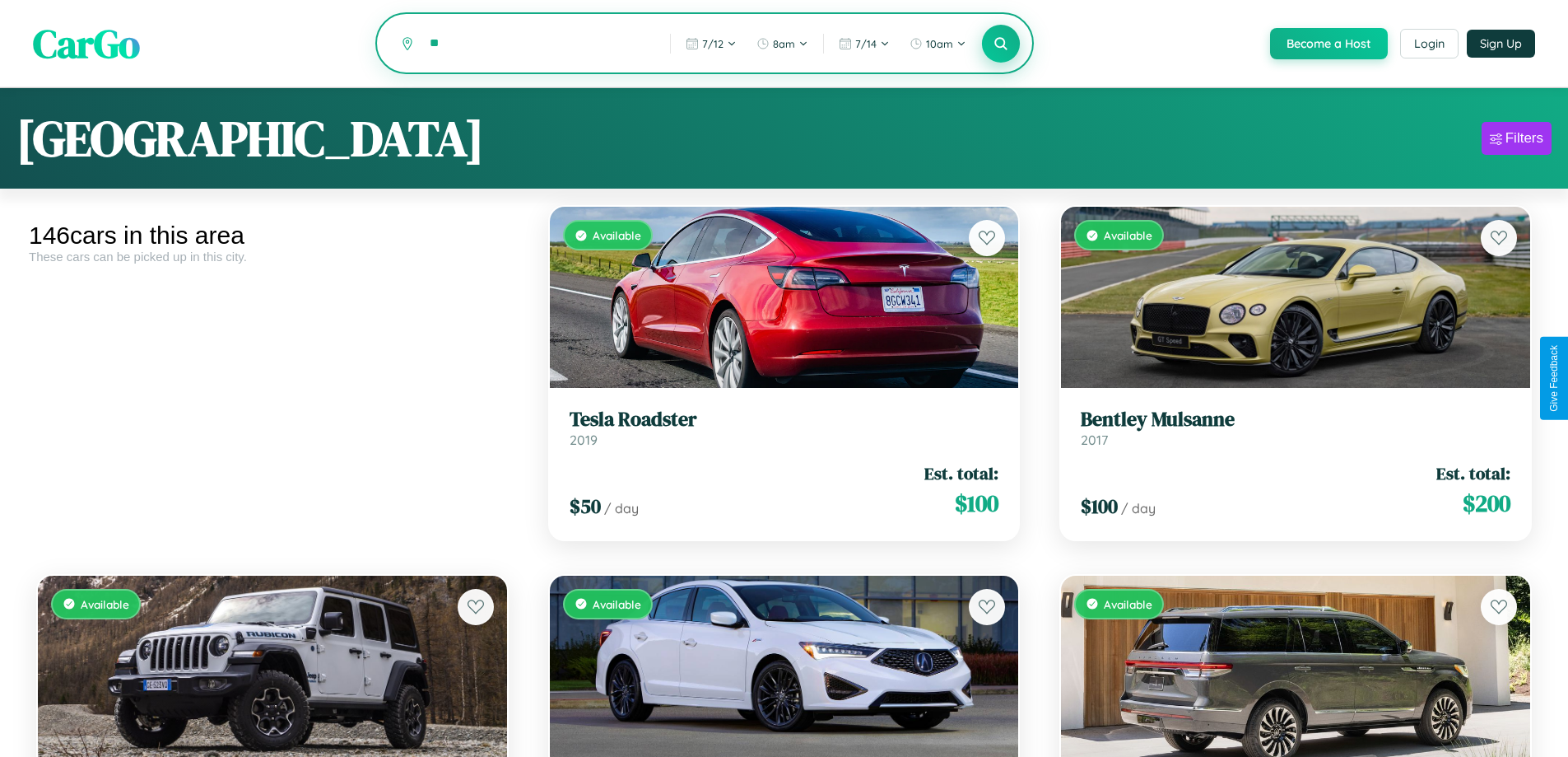
type input "*"
type input "*******"
click at [1000, 44] on icon at bounding box center [1001, 43] width 15 height 15
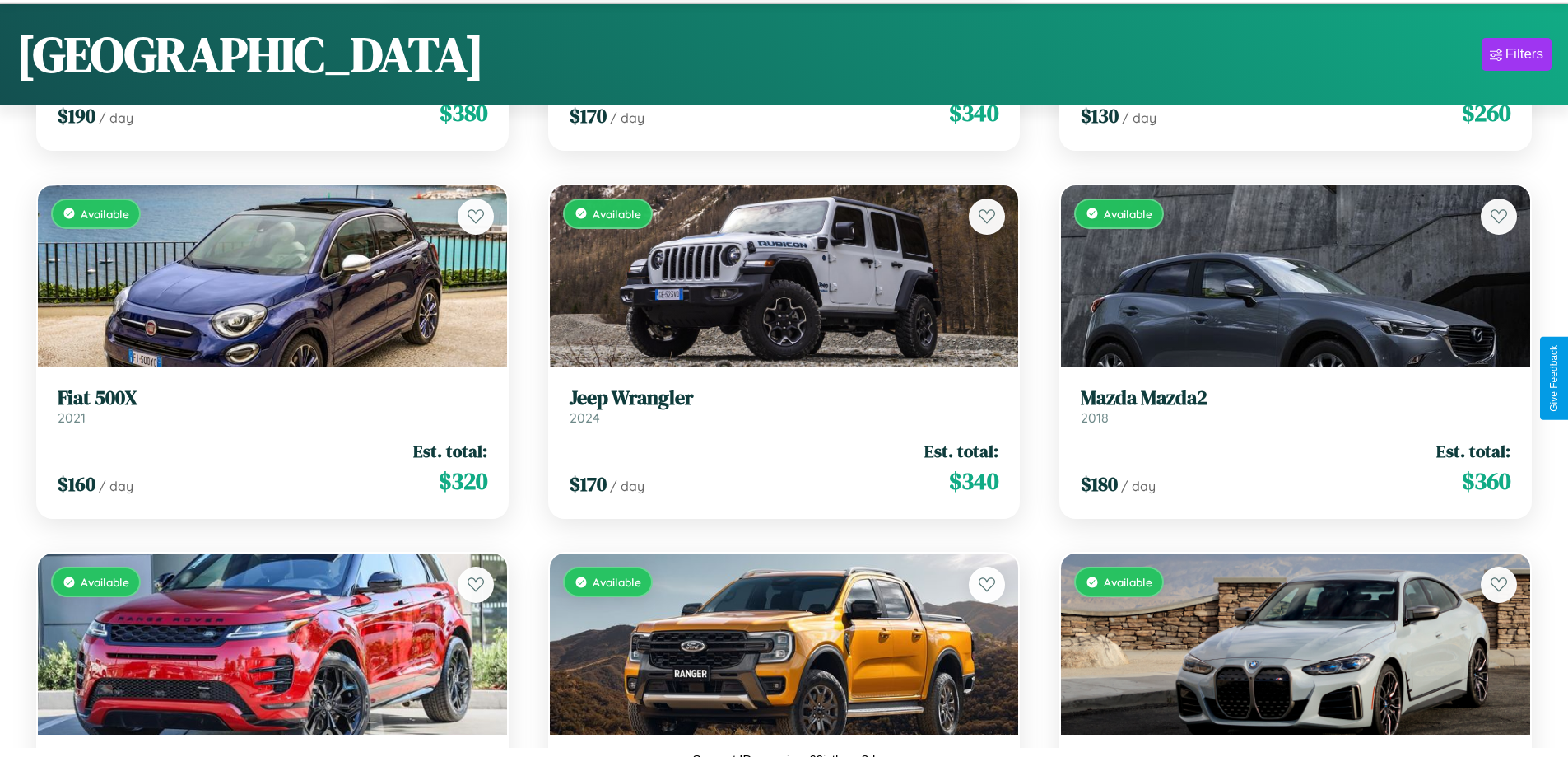
scroll to position [11783, 0]
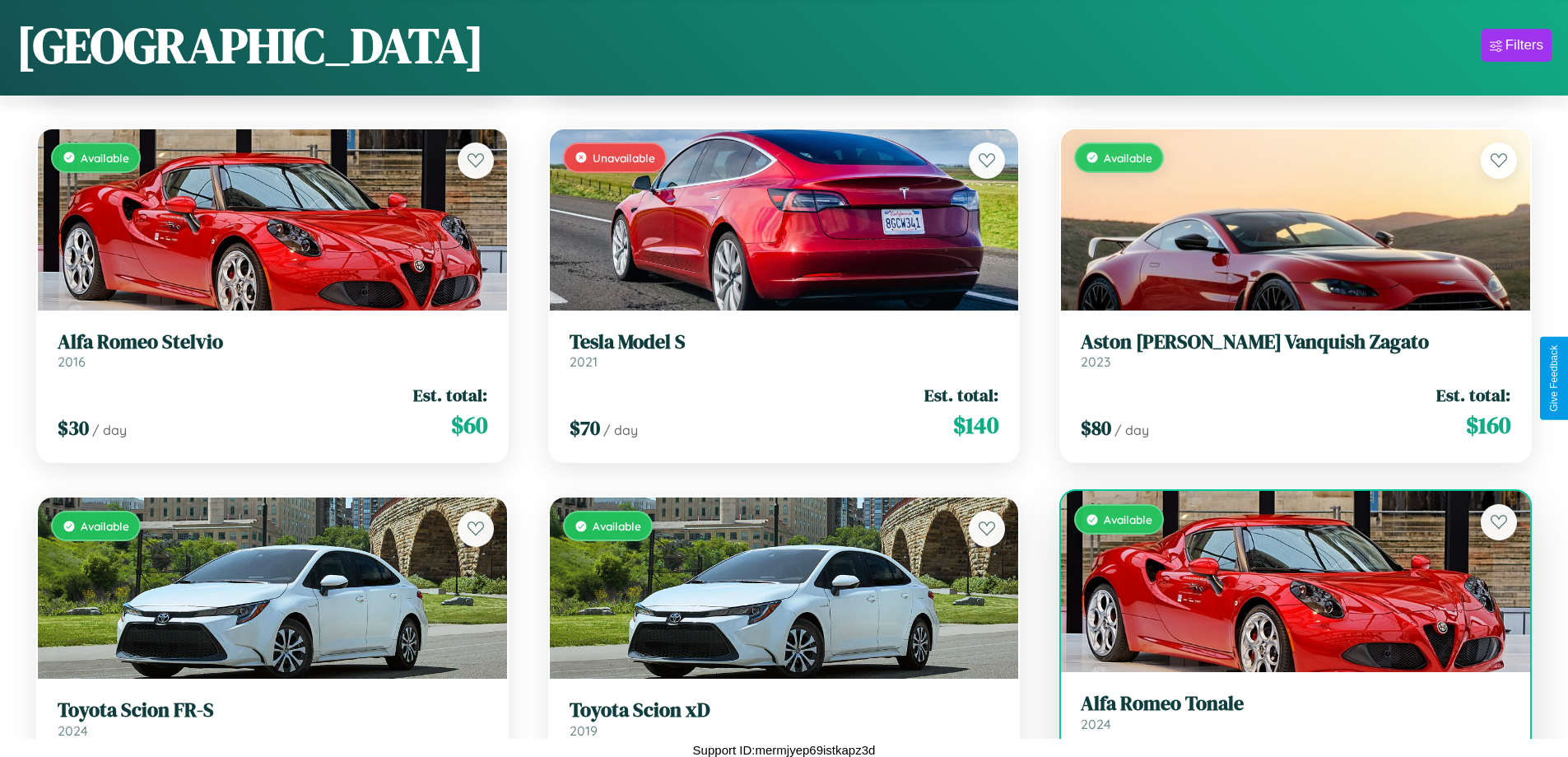
click at [1285, 715] on h3 "Alfa Romeo Tonale" at bounding box center [1296, 703] width 430 height 24
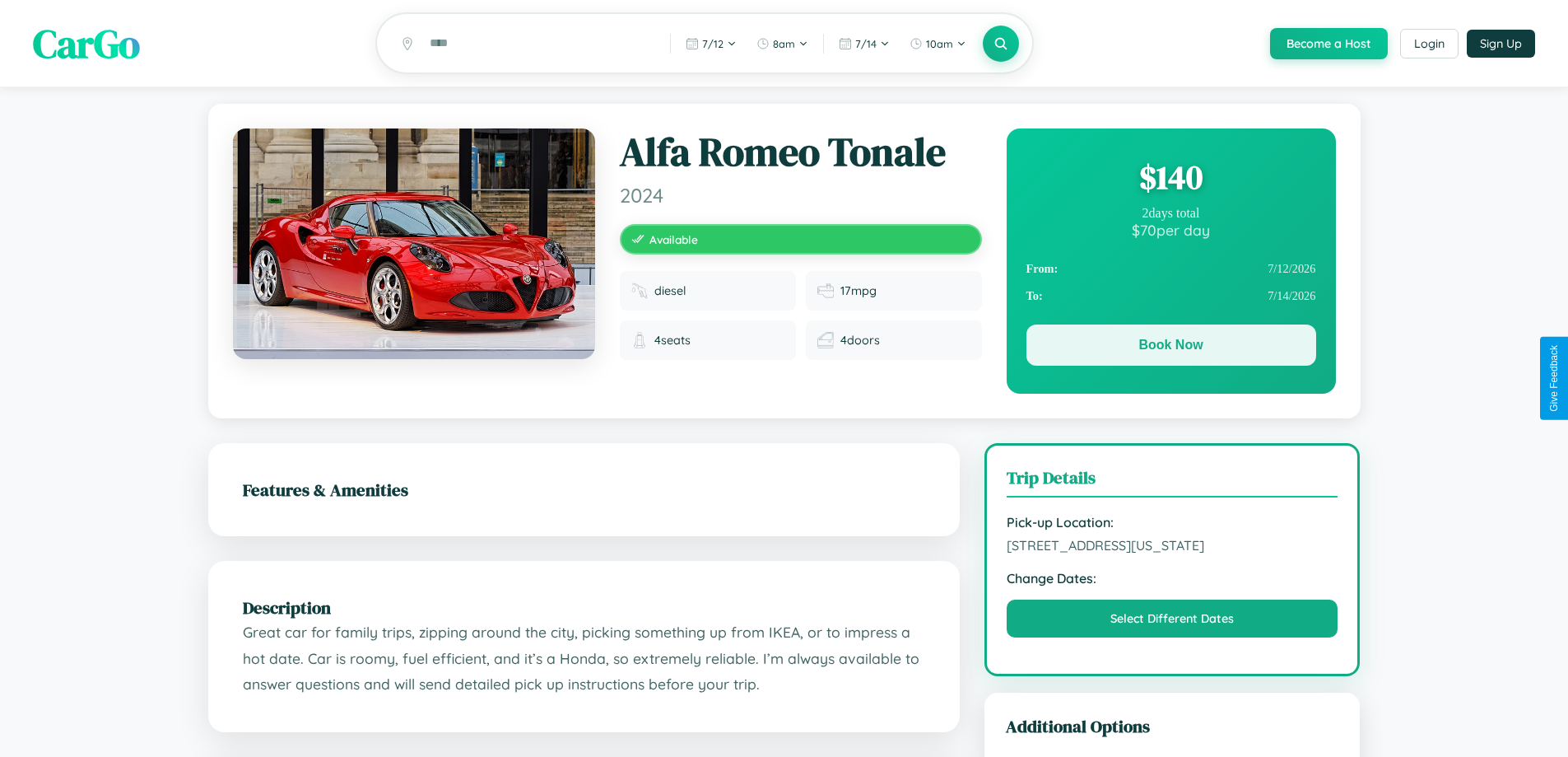
click at [1171, 348] on button "Book Now" at bounding box center [1171, 345] width 290 height 42
